Goal: Information Seeking & Learning: Learn about a topic

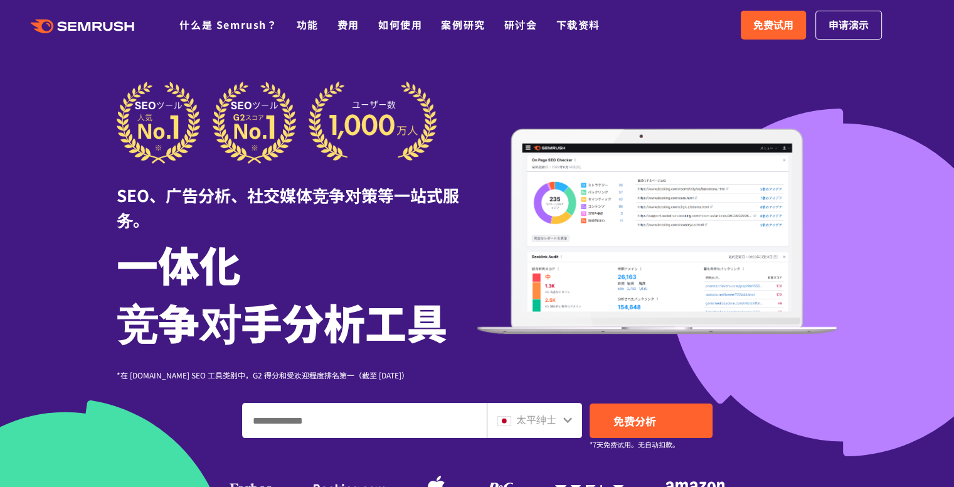
click at [570, 395] on div "SEO、广告分析、社交媒体竞争对策等一站式服务。 一体化 竞争对手分析工具 *在 G2.com SEO 工具类别中，G2 得分和受欢迎程度排名第一（截至 20…" at bounding box center [477, 309] width 721 height 454
click at [567, 420] on icon at bounding box center [567, 420] width 9 height 6
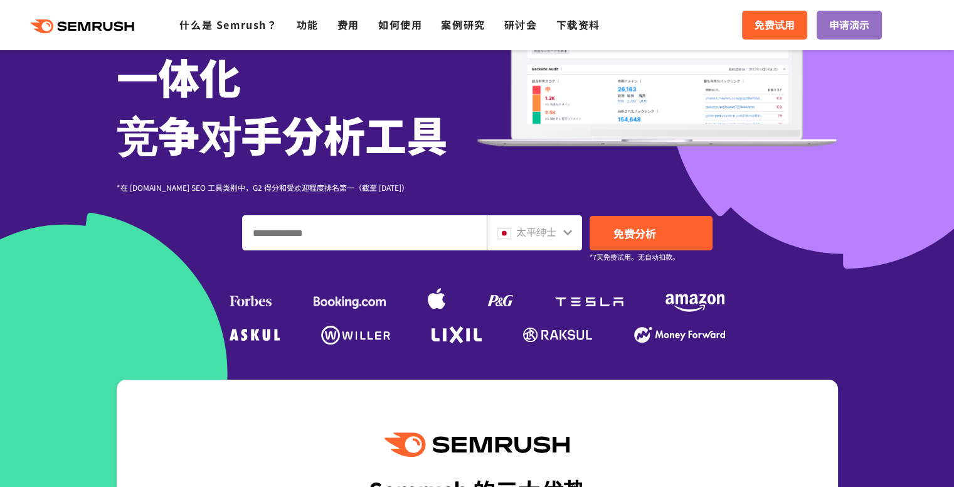
scroll to position [188, 0]
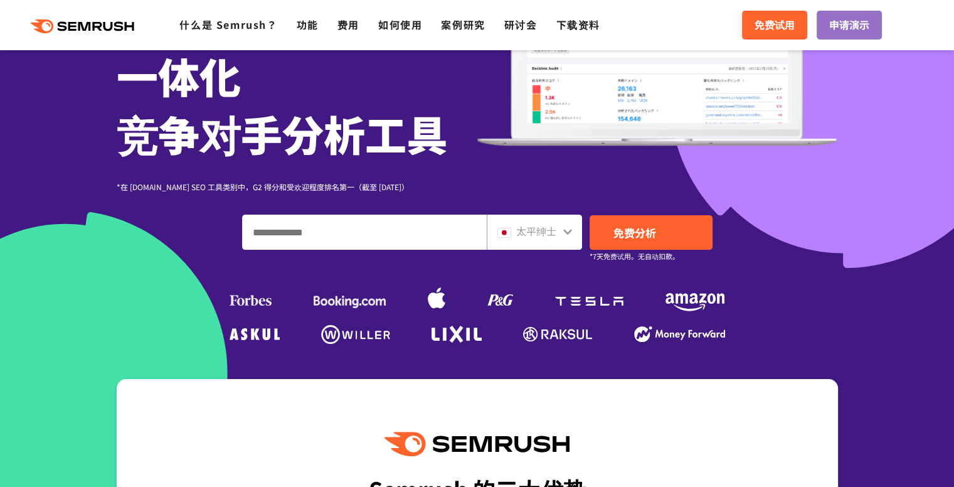
click at [567, 226] on icon at bounding box center [568, 231] width 10 height 10
click at [567, 230] on icon at bounding box center [568, 231] width 10 height 10
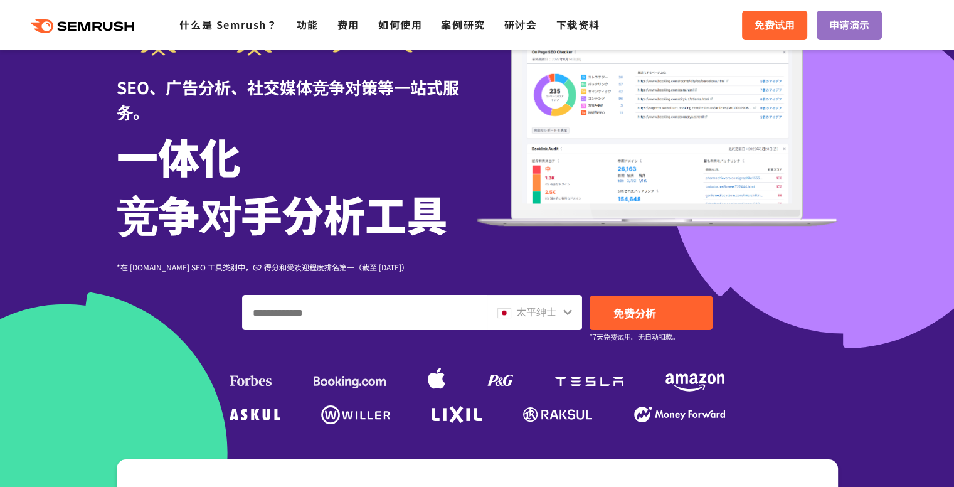
scroll to position [0, 0]
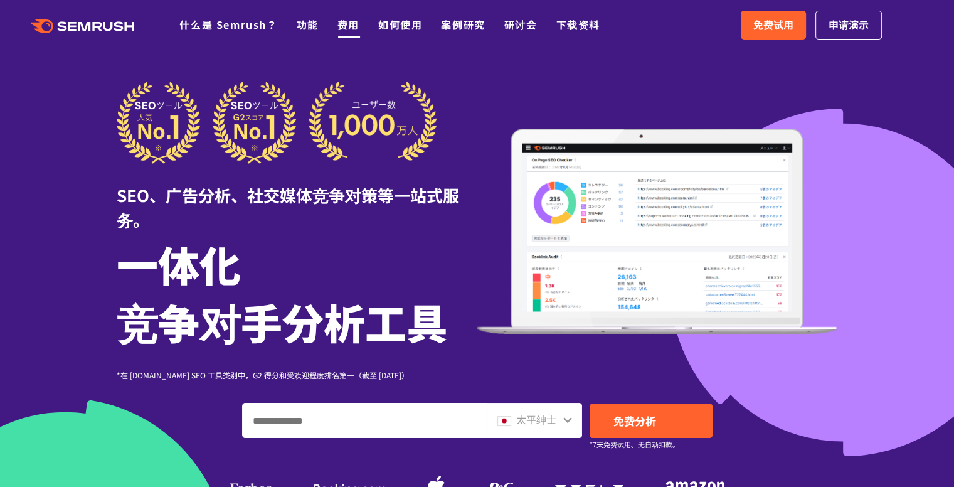
click at [351, 29] on font "费用" at bounding box center [348, 24] width 22 height 15
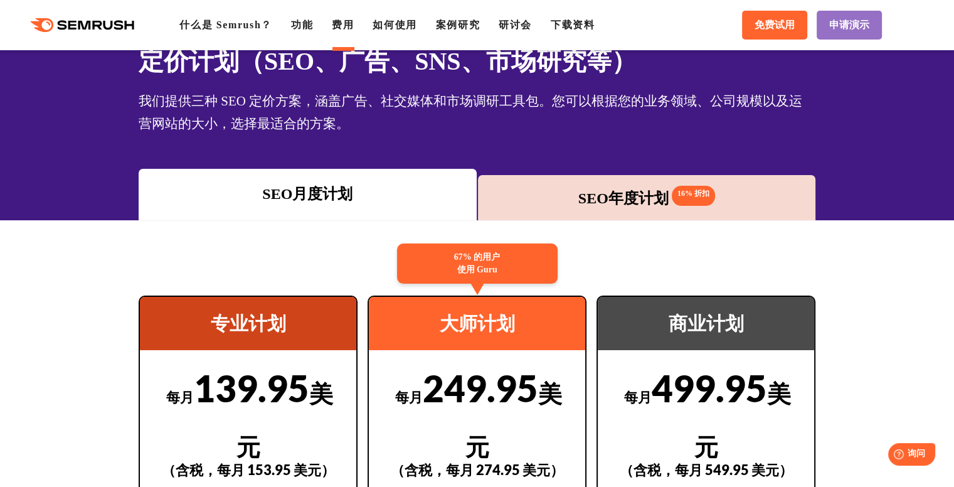
scroll to position [63, 0]
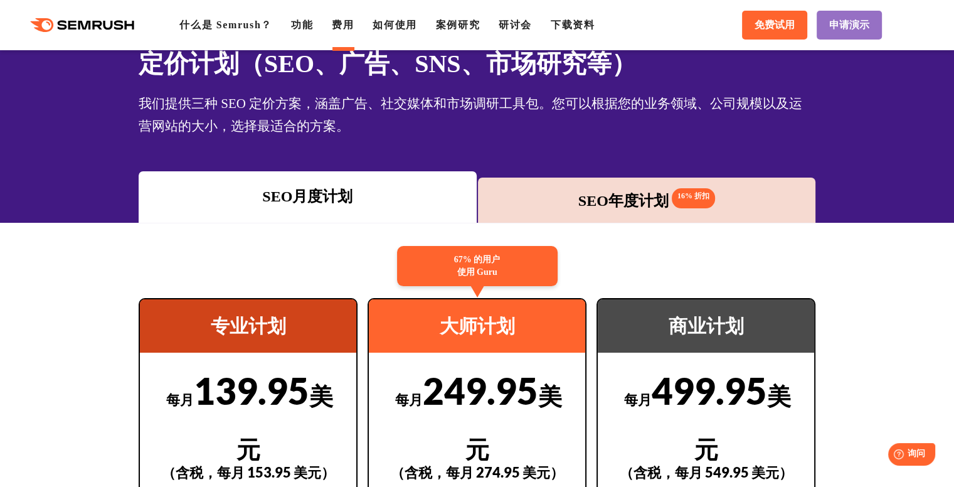
click at [597, 202] on font "SEO年度计划" at bounding box center [623, 201] width 90 height 16
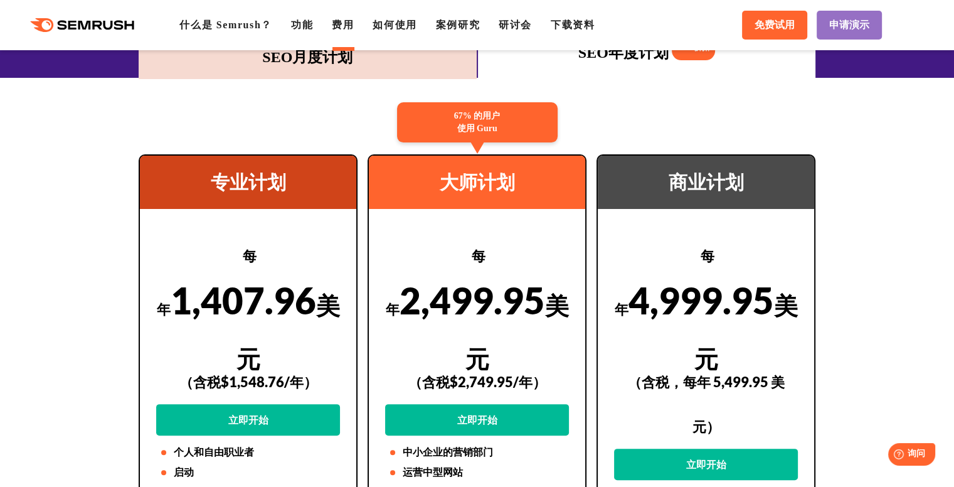
scroll to position [188, 0]
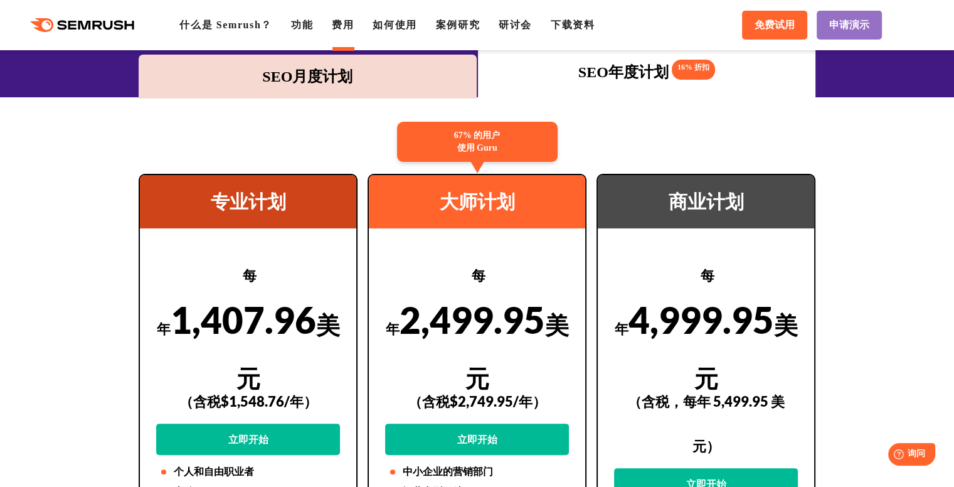
click at [318, 71] on font "SEO月度计划" at bounding box center [307, 76] width 90 height 16
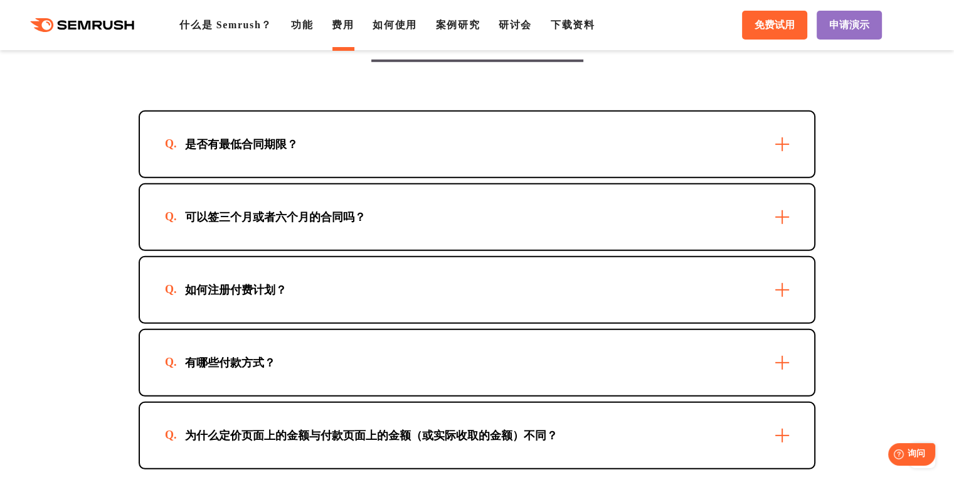
scroll to position [3701, 0]
